Goal: Navigation & Orientation: Find specific page/section

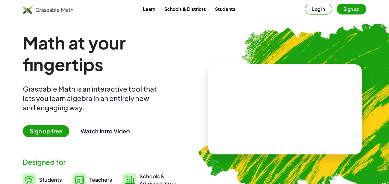
click at [316, 7] on button "Log in" at bounding box center [318, 9] width 27 height 11
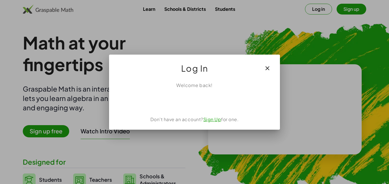
click at [205, 109] on div "Welcome back! Don't have an account? Sign Up for one." at bounding box center [194, 103] width 171 height 52
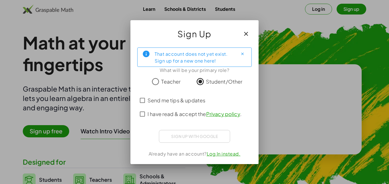
click at [188, 111] on span "I have read & accept the Privacy policy ." at bounding box center [195, 114] width 94 height 8
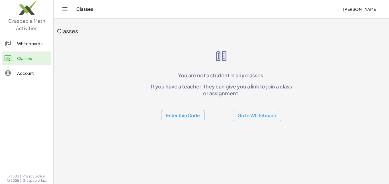
click at [30, 44] on div "Whiteboards" at bounding box center [33, 43] width 32 height 7
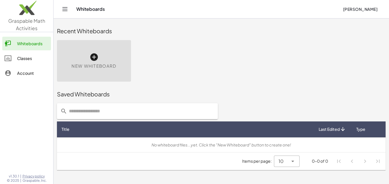
click at [41, 74] on div "Account" at bounding box center [33, 73] width 32 height 7
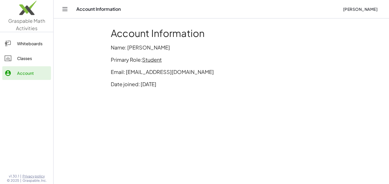
click at [37, 40] on link "Whiteboards" at bounding box center [26, 44] width 49 height 14
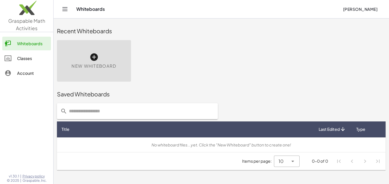
click at [26, 61] on div "Classes" at bounding box center [33, 58] width 32 height 7
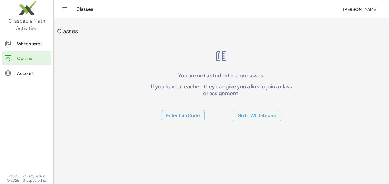
click at [197, 115] on button "Enter Join Code" at bounding box center [183, 115] width 44 height 11
